Goal: Feedback & Contribution: Leave review/rating

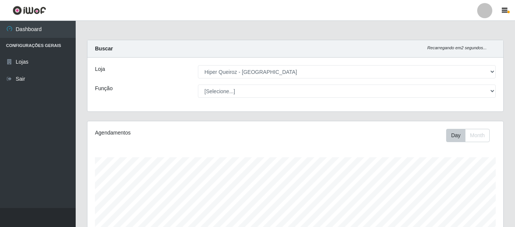
select select "497"
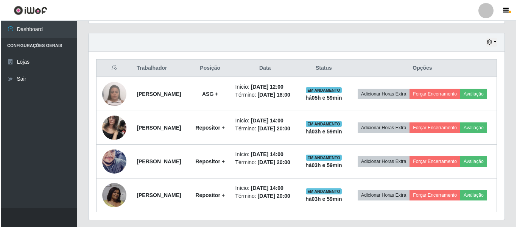
scroll to position [157, 416]
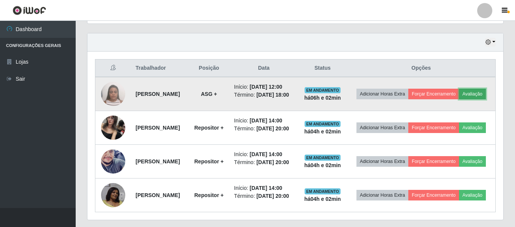
click at [459, 99] on button "Avaliação" at bounding box center [472, 94] width 27 height 11
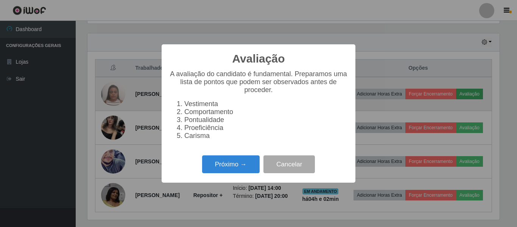
scroll to position [157, 412]
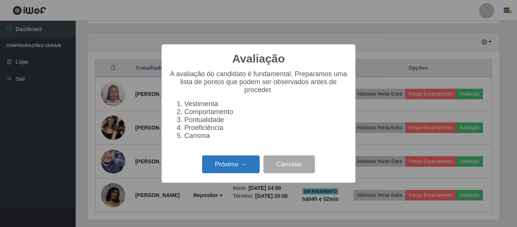
click at [247, 170] on button "Próximo →" at bounding box center [231, 164] width 58 height 18
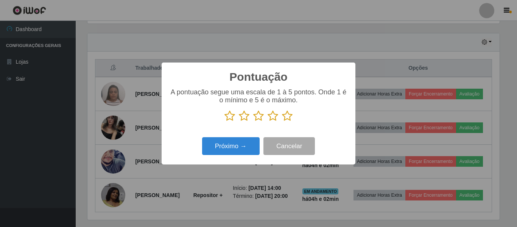
scroll to position [378293, 378038]
click at [289, 114] on icon at bounding box center [287, 115] width 11 height 11
click at [282, 121] on input "radio" at bounding box center [282, 121] width 0 height 0
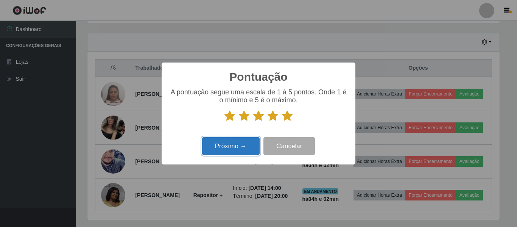
click at [237, 151] on button "Próximo →" at bounding box center [231, 146] width 58 height 18
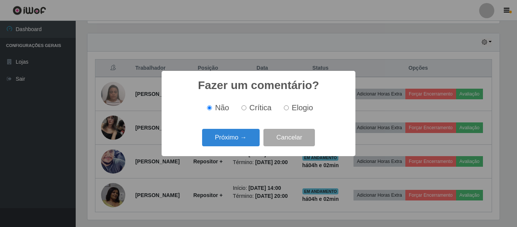
click at [299, 107] on span "Elogio" at bounding box center [302, 107] width 21 height 8
click at [289, 107] on input "Elogio" at bounding box center [286, 107] width 5 height 5
radio input "true"
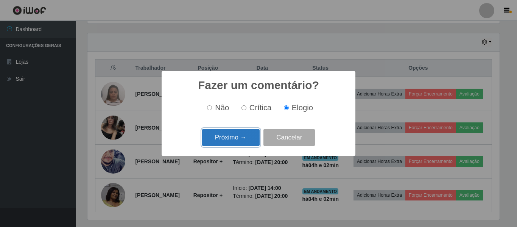
click at [240, 139] on button "Próximo →" at bounding box center [231, 138] width 58 height 18
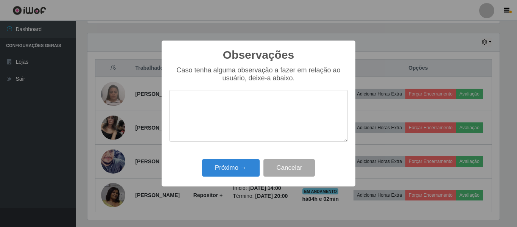
click at [244, 102] on textarea at bounding box center [258, 116] width 179 height 52
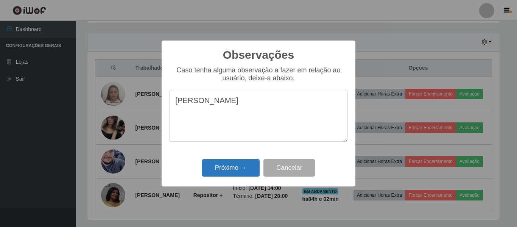
type textarea "[PERSON_NAME]"
click at [241, 165] on button "Próximo →" at bounding box center [231, 168] width 58 height 18
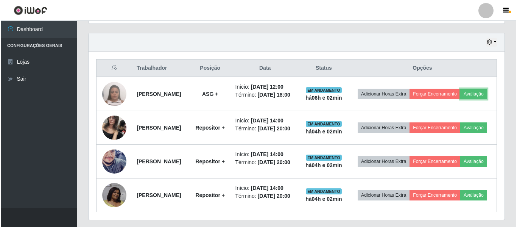
scroll to position [157, 416]
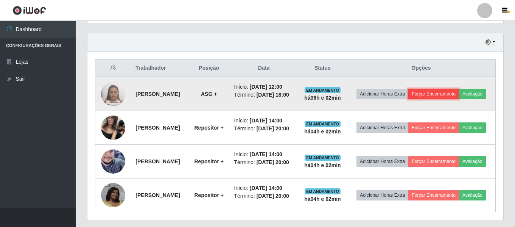
click at [456, 89] on button "Forçar Encerramento" at bounding box center [433, 94] width 51 height 11
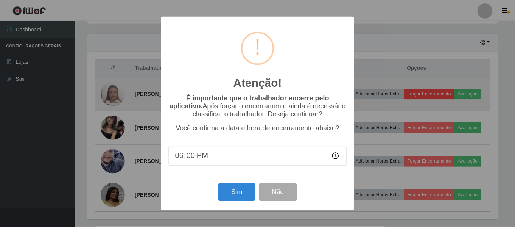
scroll to position [157, 412]
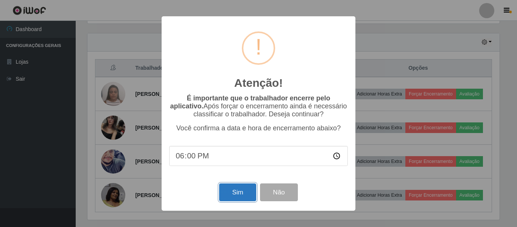
click at [231, 191] on button "Sim" at bounding box center [237, 192] width 37 height 18
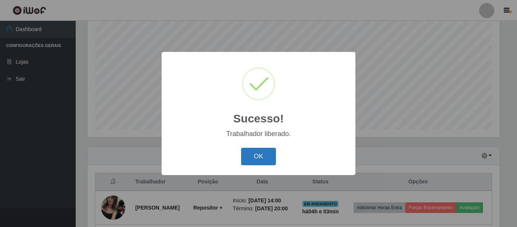
click at [264, 158] on button "OK" at bounding box center [258, 157] width 35 height 18
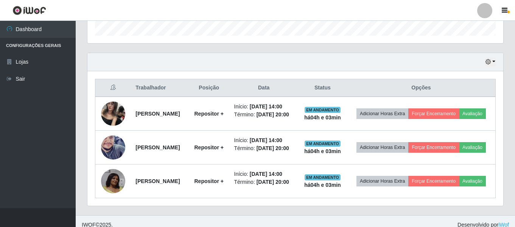
scroll to position [255, 0]
